Goal: Task Accomplishment & Management: Use online tool/utility

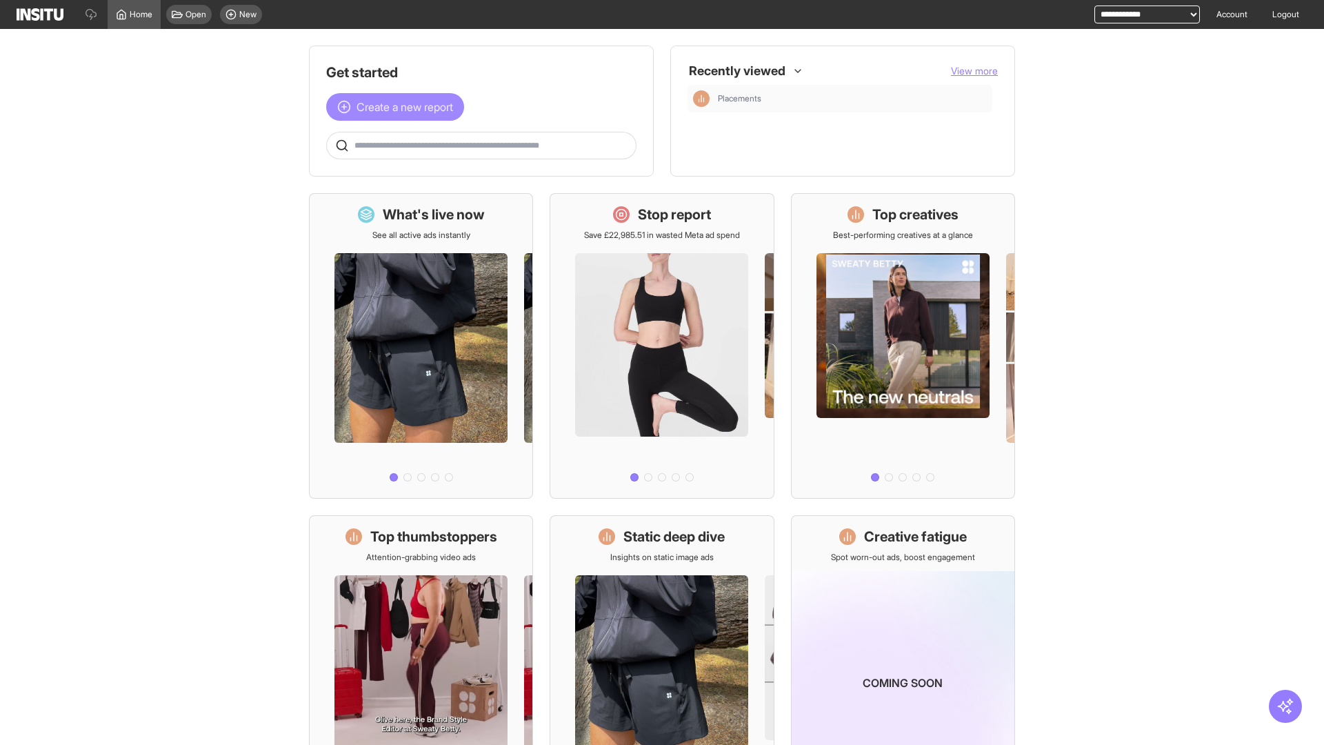
click at [399, 107] on span "Create a new report" at bounding box center [404, 107] width 97 height 17
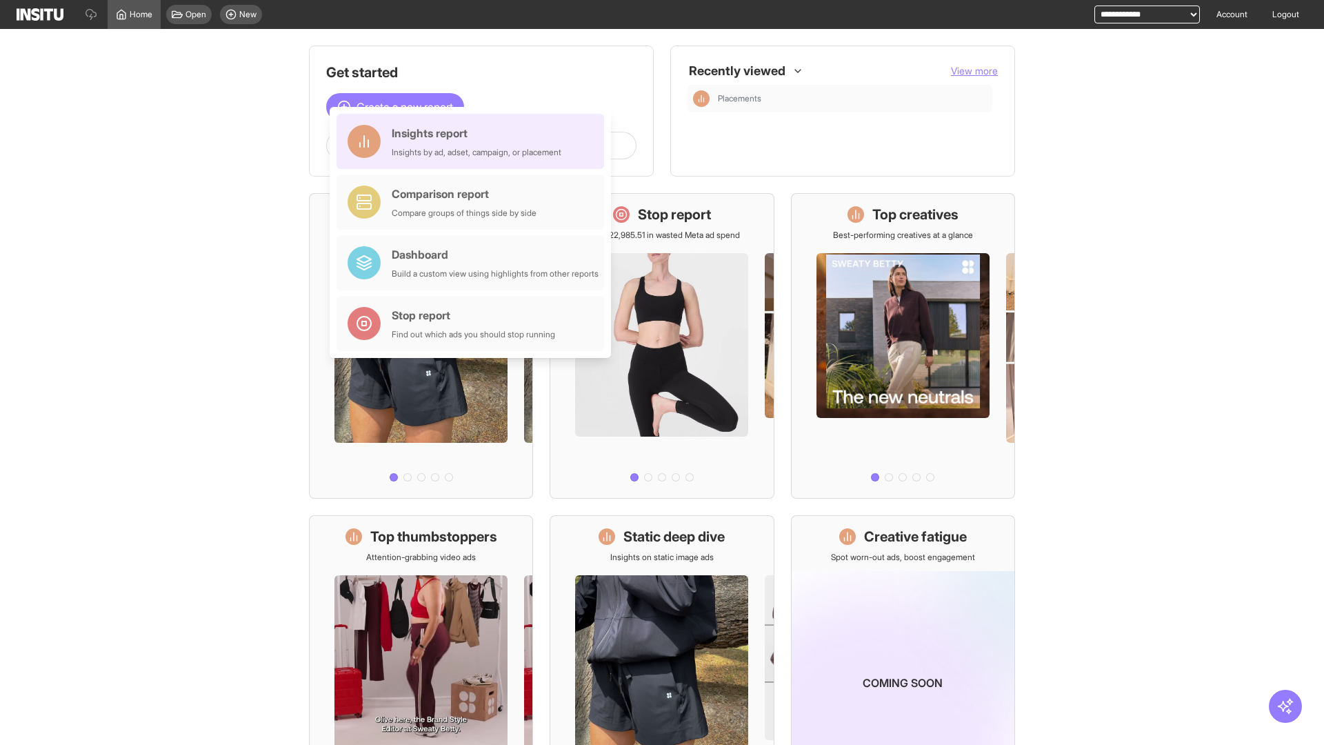
click at [474, 141] on div "Insights report Insights by ad, adset, campaign, or placement" at bounding box center [477, 141] width 170 height 33
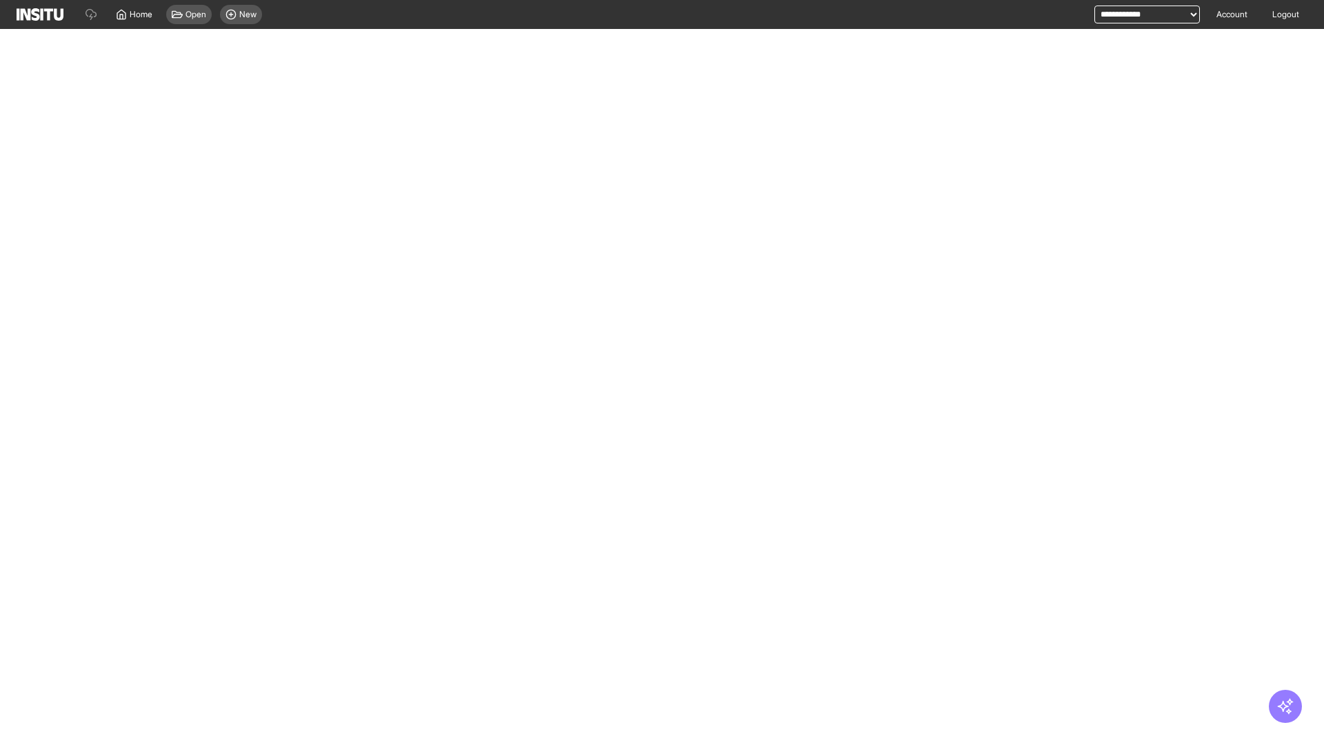
select select "**"
